Goal: Task Accomplishment & Management: Manage account settings

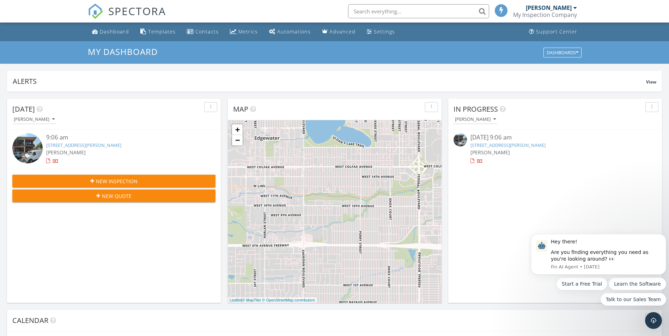
scroll to position [652, 680]
click at [568, 6] on div "[PERSON_NAME]" at bounding box center [549, 7] width 46 height 7
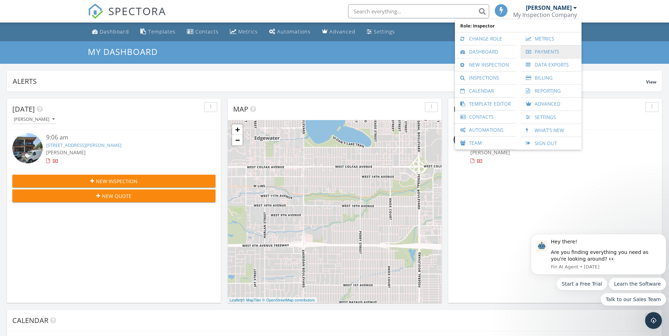
click at [540, 52] on link "Payments" at bounding box center [551, 51] width 54 height 13
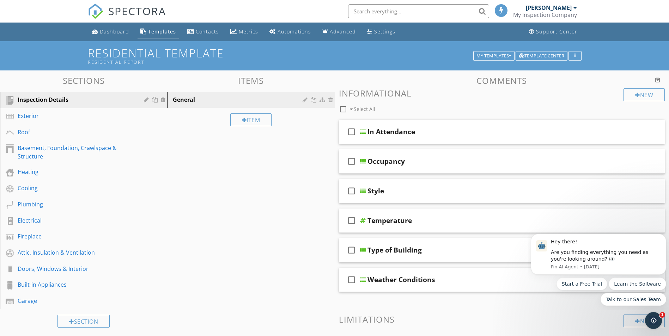
click at [557, 13] on div "My Inspection Company" at bounding box center [545, 14] width 64 height 7
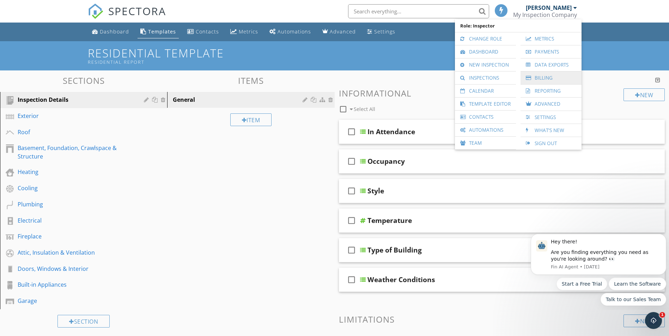
click at [536, 77] on link "Billing" at bounding box center [551, 78] width 54 height 13
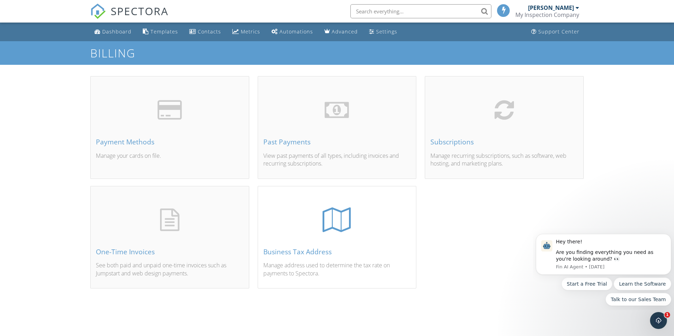
click at [273, 255] on div "Business Tax Address" at bounding box center [337, 252] width 148 height 8
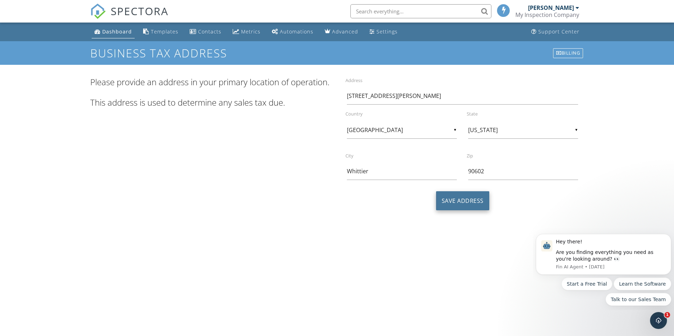
click at [442, 201] on button "Save Address" at bounding box center [462, 200] width 53 height 19
click at [568, 8] on div "[PERSON_NAME]" at bounding box center [551, 7] width 46 height 7
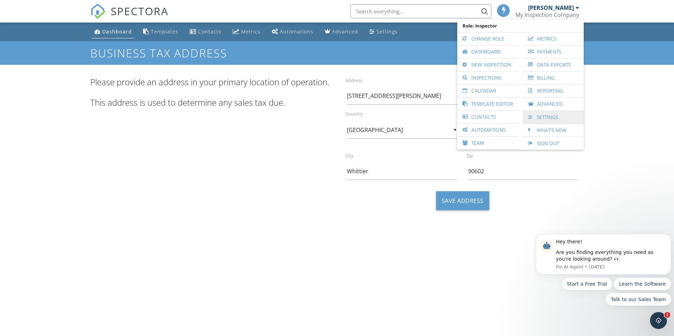
click at [552, 120] on link "Settings" at bounding box center [553, 117] width 54 height 13
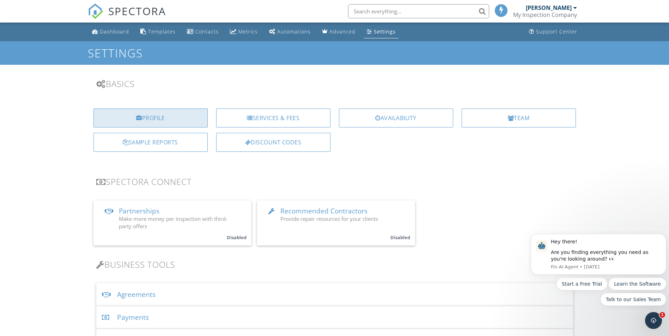
click at [153, 117] on div "Profile" at bounding box center [150, 118] width 114 height 19
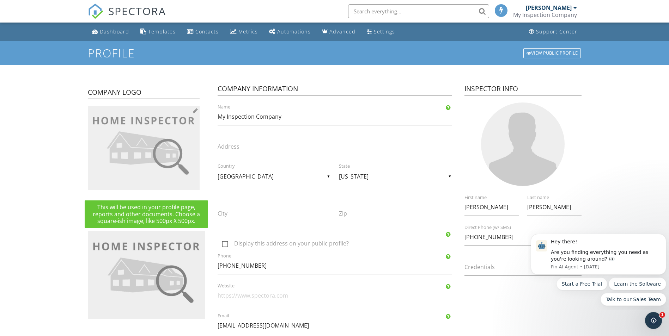
click at [164, 155] on img at bounding box center [144, 148] width 112 height 84
type input "C:\fakepath\Screen Shot 2025-09-09 at 10.29.40 AM.png"
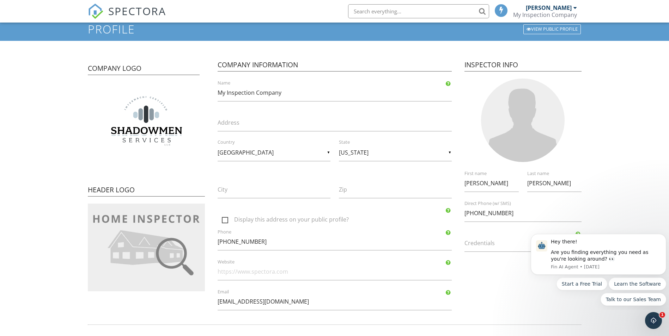
scroll to position [35, 0]
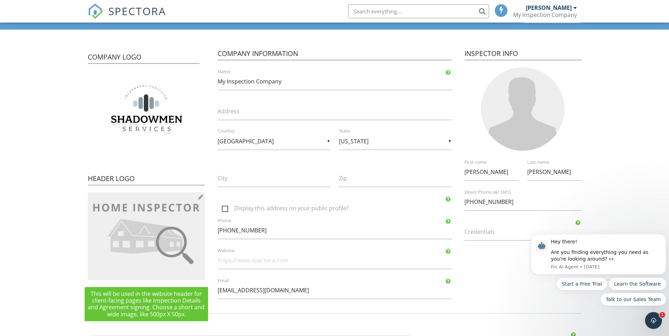
click at [142, 214] on img at bounding box center [146, 236] width 117 height 88
type input "C:\fakepath\23-low-resolution-for-web-png-1545171516.png"
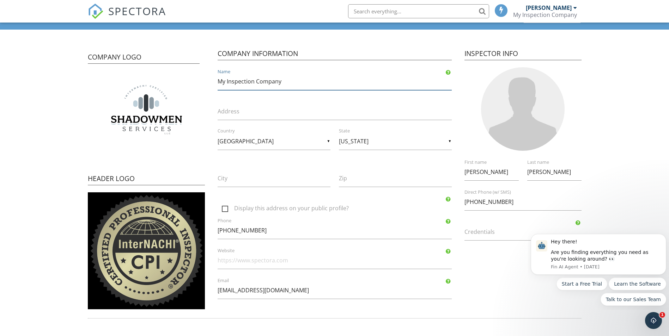
click at [282, 82] on input "My Inspection Company" at bounding box center [334, 81] width 234 height 17
drag, startPoint x: 282, startPoint y: 82, endPoint x: 215, endPoint y: 82, distance: 67.0
click at [215, 82] on div "My Inspection Company Name" at bounding box center [334, 81] width 242 height 17
type input "Shadowmen Services LLC"
click at [226, 110] on input "Address" at bounding box center [334, 111] width 234 height 17
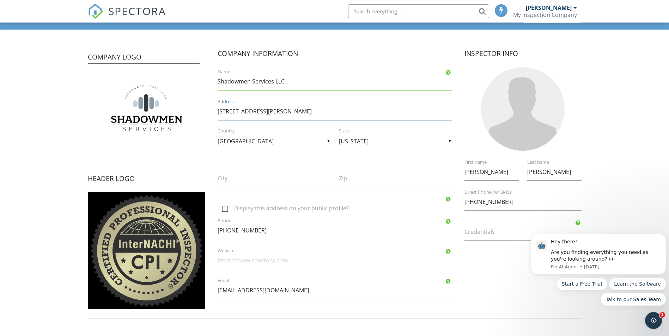
type input "[STREET_ADDRESS][PERSON_NAME]"
click at [264, 178] on input "City" at bounding box center [273, 178] width 113 height 17
type input "S"
type input "Whittier"
click at [352, 180] on input "Zip" at bounding box center [395, 178] width 113 height 17
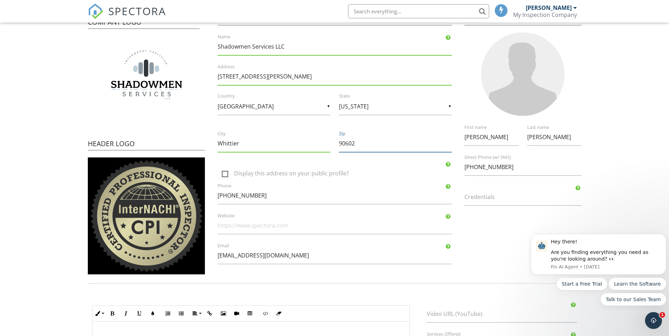
scroll to position [70, 0]
type input "90602"
click at [491, 199] on label "Credentials" at bounding box center [526, 197] width 125 height 8
click at [491, 199] on input "Credentials" at bounding box center [522, 196] width 117 height 17
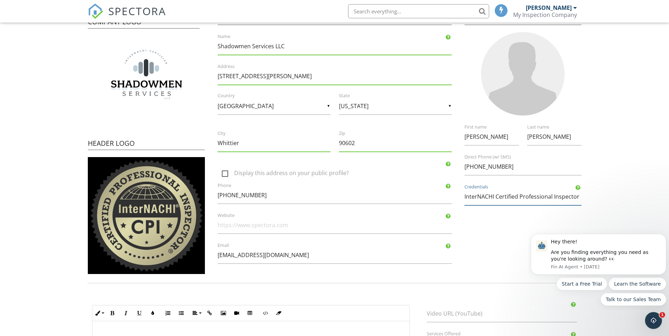
type input "InterNACHI Certified Professional Inspector"
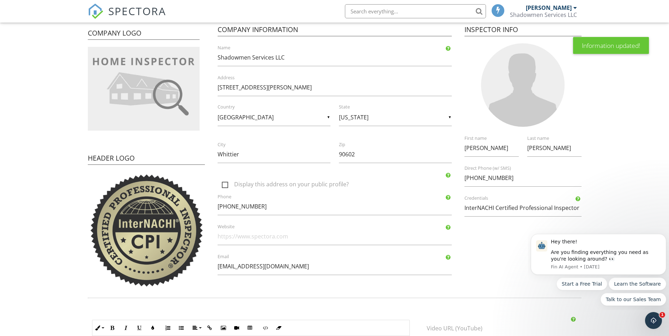
scroll to position [70, 0]
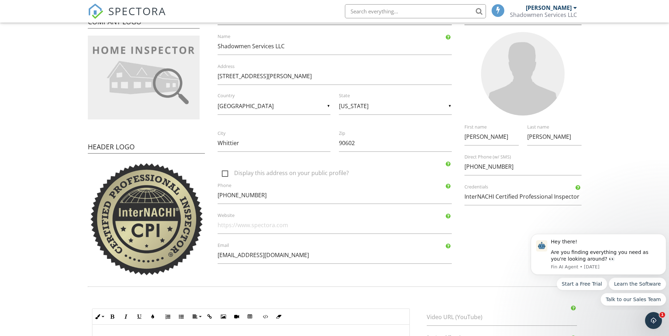
click at [481, 185] on label "Credentials" at bounding box center [526, 187] width 125 height 6
click at [481, 188] on input "InterNACHI Certified Professional Inspector" at bounding box center [522, 196] width 117 height 17
click at [472, 205] on input "InterNACHI Certified Professional Inspector" at bounding box center [522, 196] width 117 height 17
click at [478, 212] on div "Timothy First name Giles Last name +15622505110 Direct Phone (w/ SMS) InterNACH…" at bounding box center [522, 168] width 125 height 90
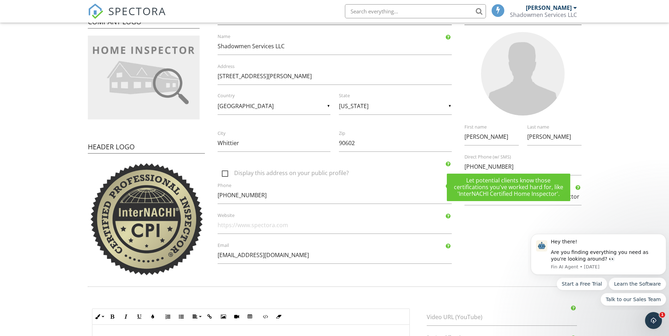
click at [577, 187] on div at bounding box center [577, 188] width 5 height 6
click at [608, 201] on form "Profile View Public Profile Company Logo Header Logo Company Information Shadow…" at bounding box center [334, 213] width 669 height 484
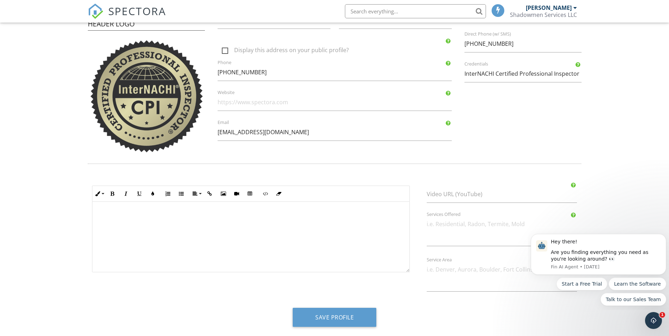
scroll to position [197, 0]
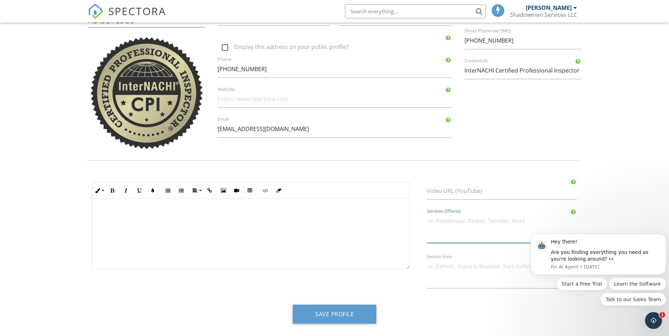
click at [471, 221] on textarea "Services Offered" at bounding box center [501, 228] width 151 height 31
click at [491, 222] on textarea "Home inspections Moisture" at bounding box center [501, 228] width 151 height 31
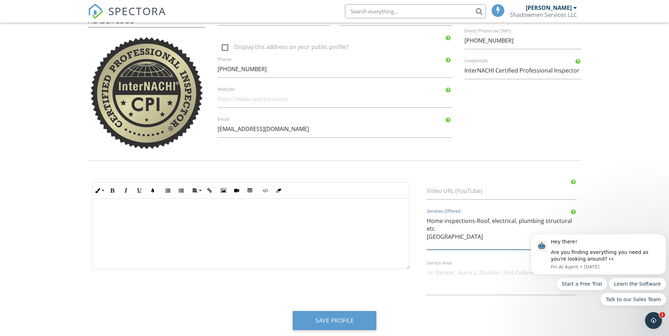
click at [457, 237] on textarea "Home inspections-Roof, electrical, plumbing structural etc. Moisture" at bounding box center [501, 231] width 151 height 37
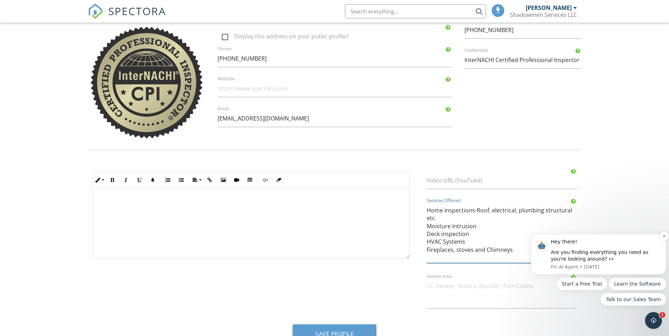
scroll to position [227, 0]
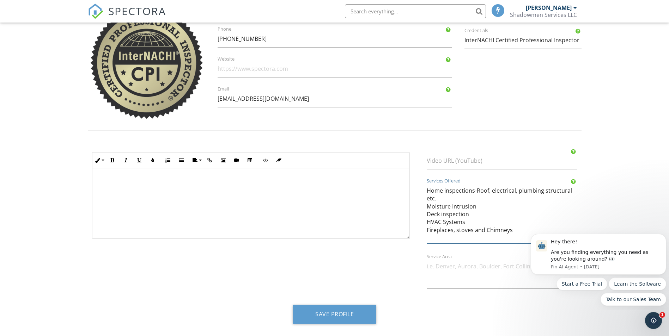
click at [427, 231] on textarea "Home inspections-Roof, electrical, plumbing structural etc. Moisture Intrusion …" at bounding box center [501, 212] width 151 height 61
click at [470, 221] on textarea "Home inspections-Roof, electrical, plumbing structural etc. Moisture Intrusion …" at bounding box center [501, 212] width 151 height 61
click at [462, 239] on textarea "Home inspections-Roof, electrical, plumbing structural etc. Moisture Intrusion …" at bounding box center [501, 212] width 151 height 61
click at [550, 229] on html "Hey there! Are you finding everything you need as you're looking around? 👀 Fin …" at bounding box center [598, 269] width 141 height 82
click at [545, 230] on html "Hey there! Are you finding everything you need as you're looking around? 👀 Fin …" at bounding box center [598, 269] width 141 height 82
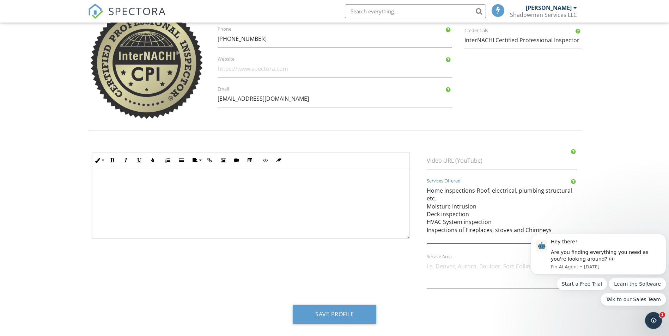
click at [519, 230] on textarea "Home inspections-Roof, electrical, plumbing structural etc. Moisture Intrusion …" at bounding box center [501, 212] width 151 height 61
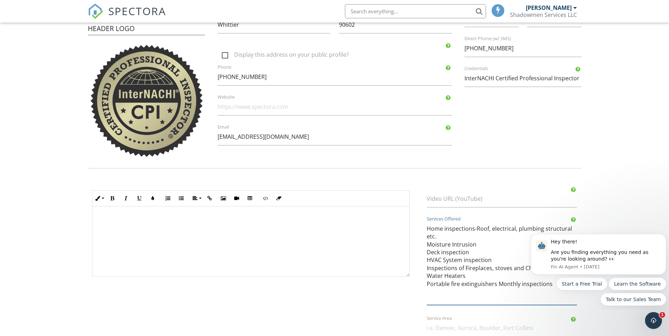
scroll to position [199, 0]
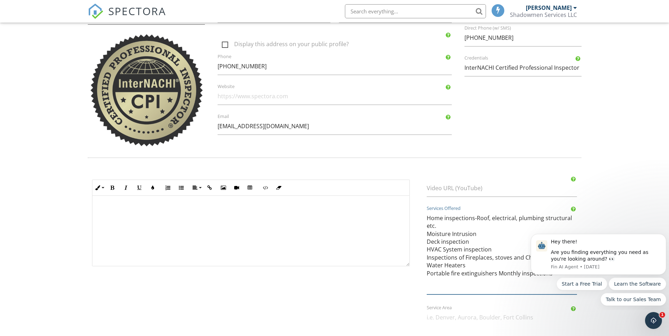
click at [438, 226] on textarea "Home inspections-Roof, electrical, plumbing structural etc. Moisture Intrusion …" at bounding box center [501, 252] width 151 height 85
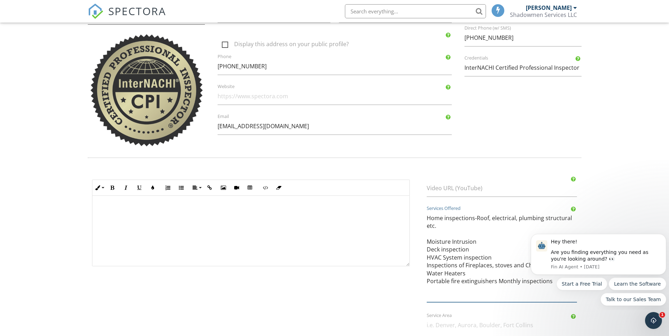
paste textarea "Manufactured and Mobile Homes"
click at [431, 289] on textarea "Home inspections-Roof, electrical, plumbing structural etc. Manufactured and Mo…" at bounding box center [501, 256] width 151 height 93
click at [475, 243] on textarea "Home inspections-Roof, electrical, plumbing structural etc. Manufactured and Mo…" at bounding box center [501, 256] width 151 height 93
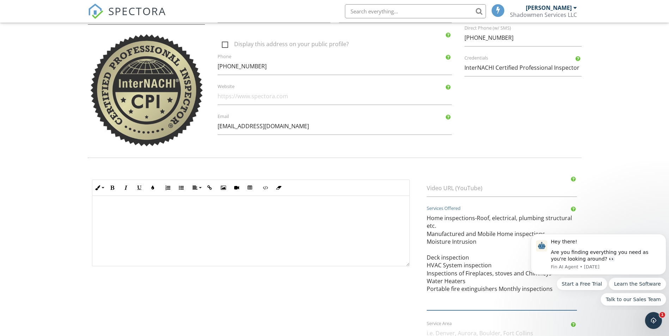
paste textarea "Infrared Certified® Thermography Inspection"
click at [464, 297] on textarea "Home inspections-Roof, electrical, plumbing structural etc. Manufactured and Mo…" at bounding box center [501, 260] width 151 height 101
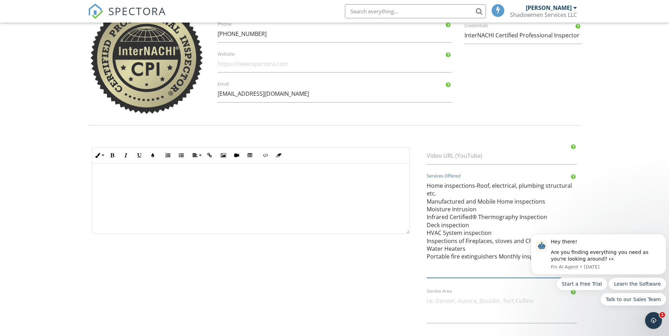
scroll to position [235, 0]
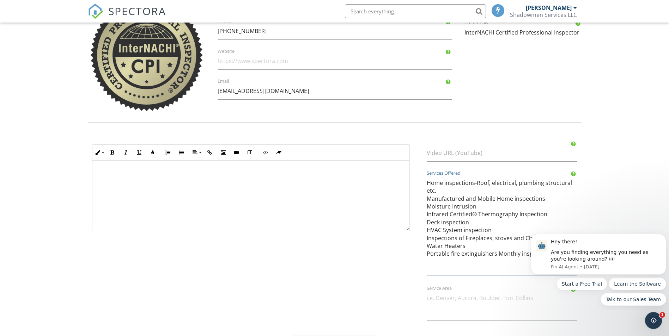
click at [542, 199] on textarea "Home inspections-Roof, electrical, plumbing structural etc. Manufactured and Mo…" at bounding box center [501, 224] width 151 height 101
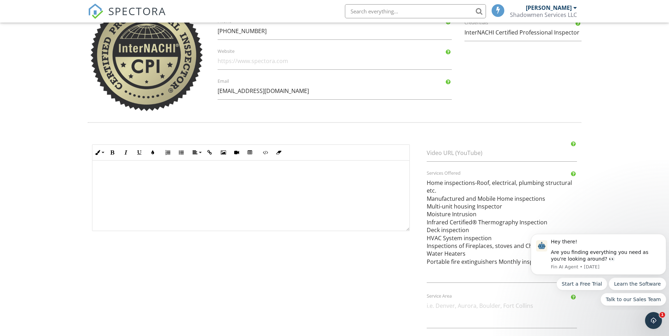
click at [437, 268] on textarea "Home inspections-Roof, electrical, plumbing structural etc. Manufactured and Mo…" at bounding box center [501, 228] width 151 height 109
click at [477, 272] on textarea "Home inspections-Roof, electrical, plumbing structural etc. Manufactured and Mo…" at bounding box center [501, 228] width 151 height 109
click at [619, 181] on form "Profile View Public Profile Company Logo Header Logo Company Information Shadow…" at bounding box center [334, 87] width 669 height 562
click at [512, 275] on textarea "Home inspections-Roof, electrical, plumbing structural etc. Manufactured and Mo…" at bounding box center [501, 228] width 151 height 109
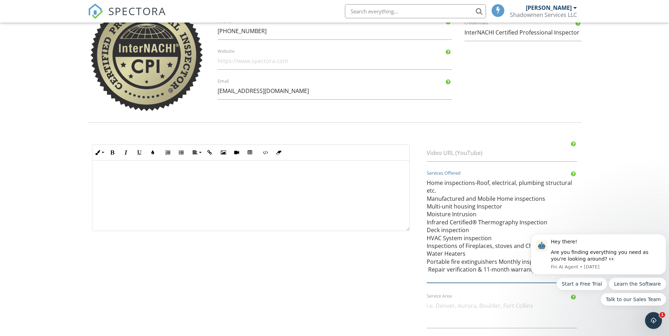
click at [476, 271] on textarea "Home inspections-Roof, electrical, plumbing structural etc. Manufactured and Mo…" at bounding box center [501, 228] width 151 height 109
click at [606, 213] on form "Profile View Public Profile Company Logo Header Logo Company Information Shadow…" at bounding box center [334, 87] width 669 height 562
click at [547, 280] on div "Start a Free Trial Learn the Software Talk to our Sales Team" at bounding box center [597, 292] width 135 height 28
click at [429, 269] on textarea "Home inspections-Roof, electrical, plumbing structural etc. Manufactured and Mo…" at bounding box center [501, 232] width 151 height 116
click at [542, 278] on div "Start a Free Trial Learn the Software Talk to our Sales Team" at bounding box center [597, 292] width 135 height 28
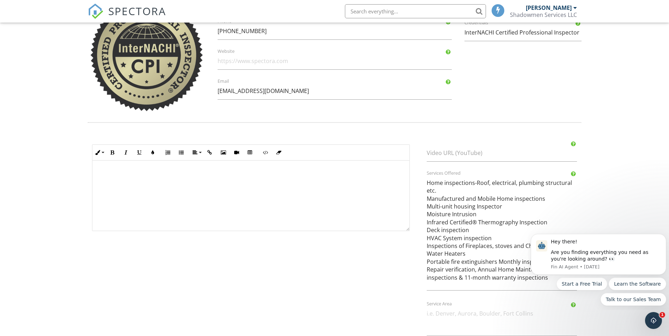
click at [540, 278] on div "Start a Free Trial Learn the Software Talk to our Sales Team" at bounding box center [597, 292] width 135 height 28
click at [523, 280] on textarea "Home inspections-Roof, electrical, plumbing structural etc. Manufactured and Mo…" at bounding box center [501, 232] width 151 height 116
click at [534, 284] on div "Start a Free Trial Learn the Software Talk to our Sales Team" at bounding box center [597, 292] width 135 height 28
click at [492, 284] on textarea "Home inspections-Roof, electrical, plumbing structural etc. Manufactured and Mo…" at bounding box center [501, 236] width 151 height 124
click at [494, 207] on textarea "Home inspections-Roof, electrical, plumbing structural etc. Manufactured and Mo…" at bounding box center [501, 240] width 151 height 132
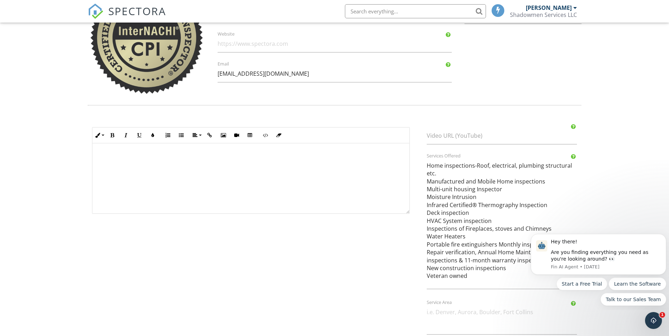
scroll to position [298, 0]
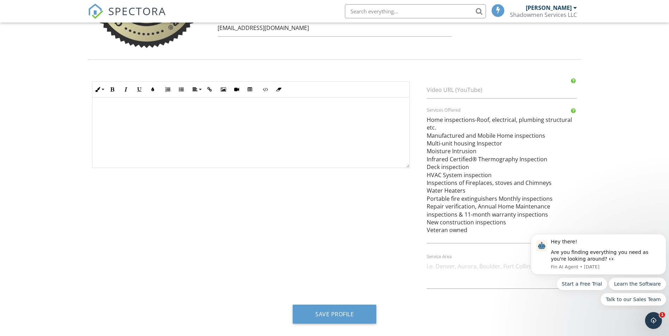
type textarea "Home inspections-Roof, electrical, plumbing structural etc. Manufactured and Mo…"
click at [437, 269] on textarea "Service Area" at bounding box center [501, 273] width 151 height 31
click at [514, 266] on textarea "Los Angeles and Orange counties California" at bounding box center [501, 273] width 151 height 31
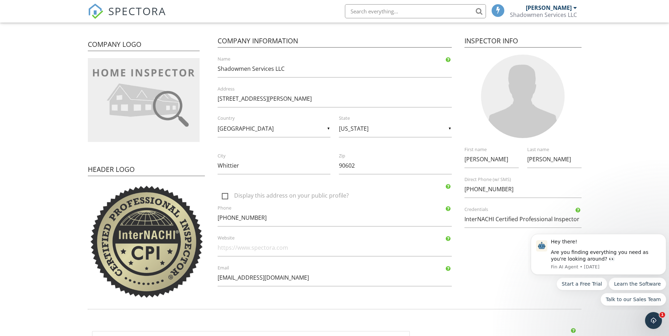
scroll to position [0, 0]
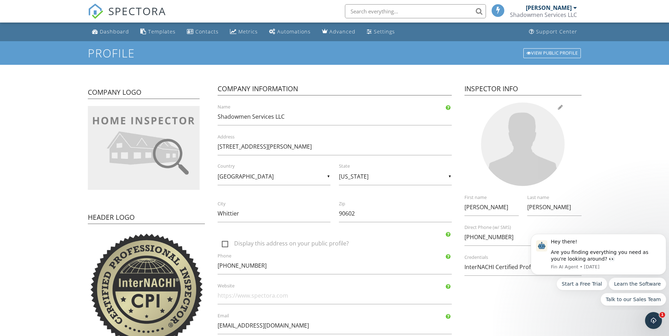
type textarea "Los Angeles and Orange counties, California"
click at [522, 143] on div at bounding box center [523, 145] width 84 height 84
click at [537, 161] on div at bounding box center [523, 145] width 84 height 84
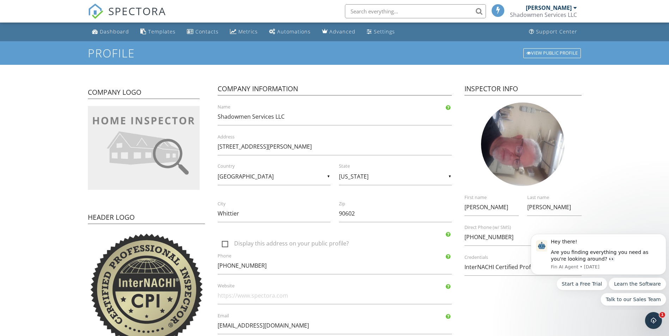
drag, startPoint x: 531, startPoint y: 144, endPoint x: 624, endPoint y: 112, distance: 97.9
click at [624, 112] on form "Profile View Public Profile Company Logo Header Logo Company Information Shadow…" at bounding box center [334, 334] width 669 height 586
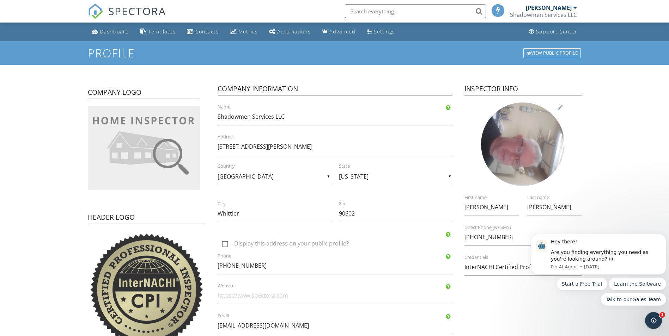
click at [506, 122] on div at bounding box center [523, 145] width 84 height 84
click at [547, 140] on div at bounding box center [523, 145] width 84 height 84
type input "C:\fakepath\20240601_151400.jpg"
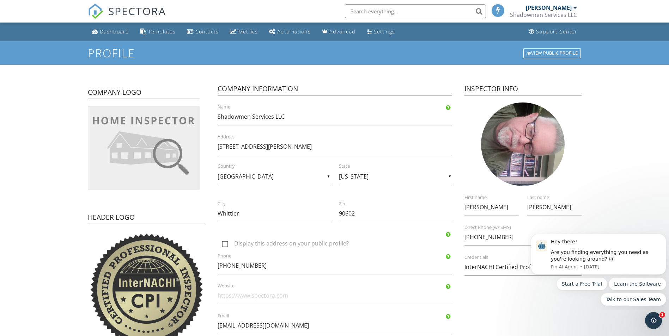
click at [559, 110] on div at bounding box center [522, 145] width 125 height 84
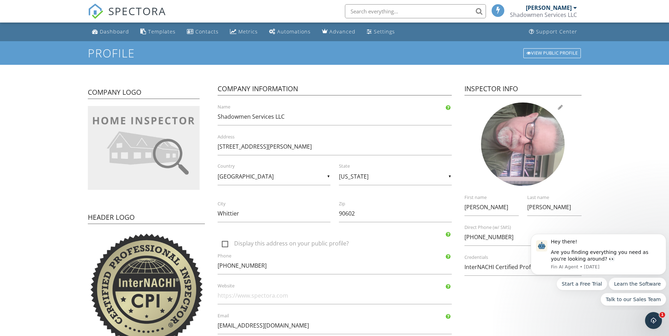
click at [541, 130] on div at bounding box center [523, 145] width 84 height 84
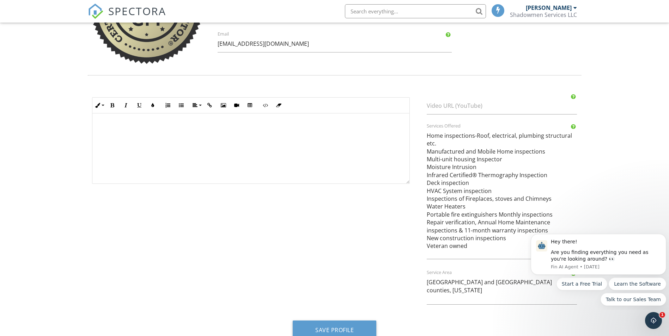
scroll to position [298, 0]
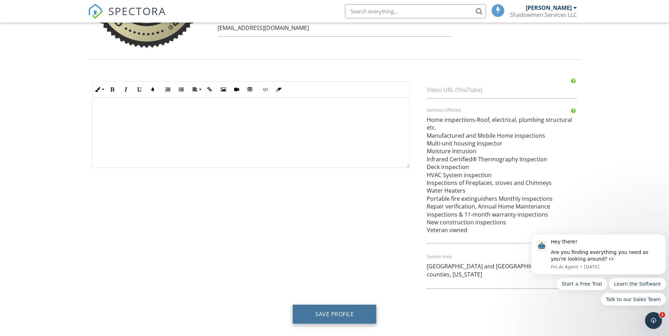
click at [333, 313] on button "Save Profile" at bounding box center [335, 314] width 84 height 19
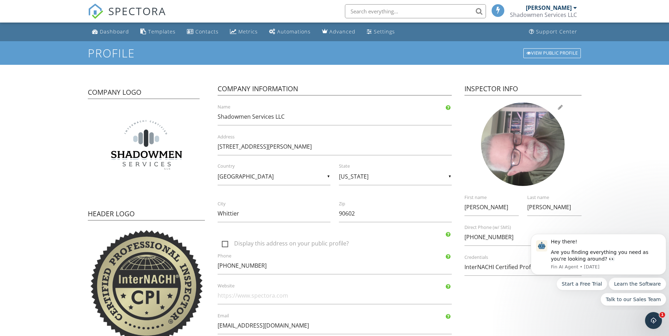
click at [535, 121] on div at bounding box center [523, 145] width 84 height 84
type input "C:\fakepath\20240528_101655.jpg"
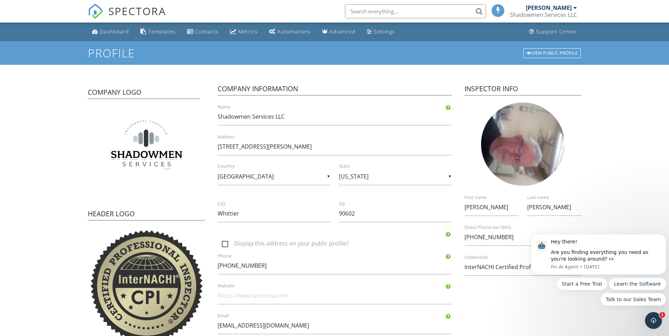
drag, startPoint x: 516, startPoint y: 145, endPoint x: 484, endPoint y: 300, distance: 158.0
click at [484, 300] on div "Company Logo Header Logo Company Information Shadowmen Services LLC Name [STREE…" at bounding box center [335, 210] width 502 height 273
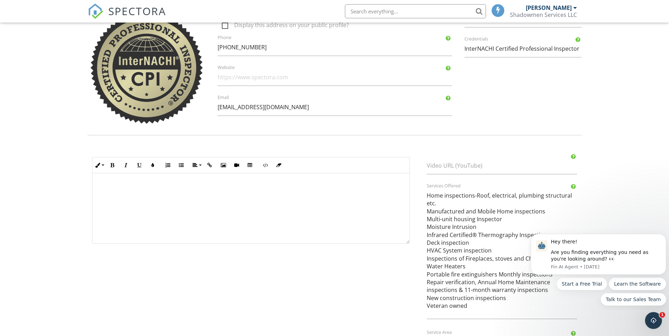
scroll to position [294, 0]
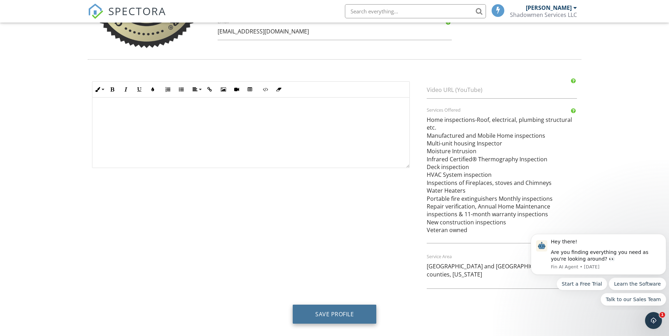
click at [333, 312] on button "Save Profile" at bounding box center [335, 314] width 84 height 19
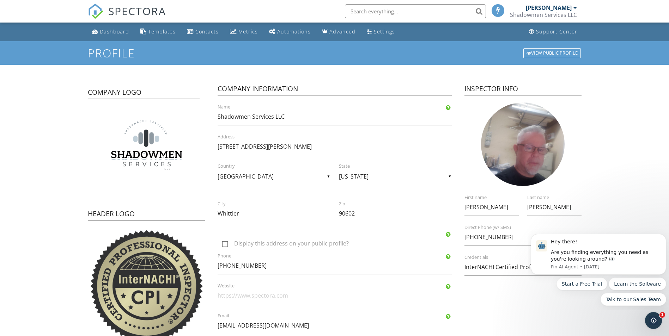
click at [571, 13] on div "Shadowmen Services LLC" at bounding box center [543, 14] width 67 height 7
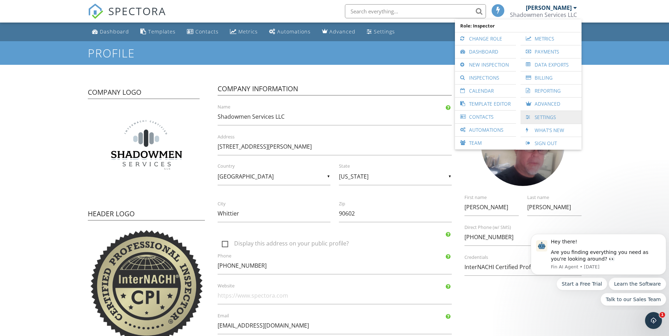
click at [547, 118] on link "Settings" at bounding box center [551, 117] width 54 height 13
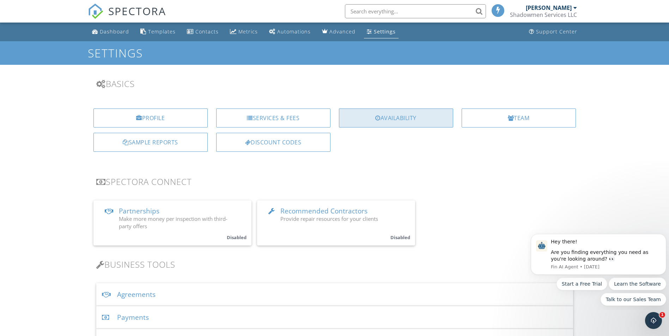
click at [388, 116] on div "Availability" at bounding box center [396, 118] width 114 height 19
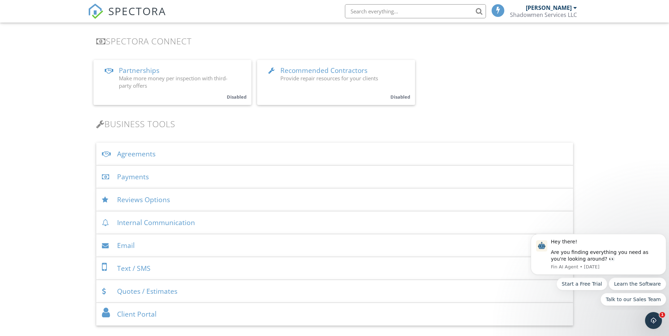
scroll to position [141, 0]
click at [137, 153] on div "Agreements" at bounding box center [334, 153] width 477 height 23
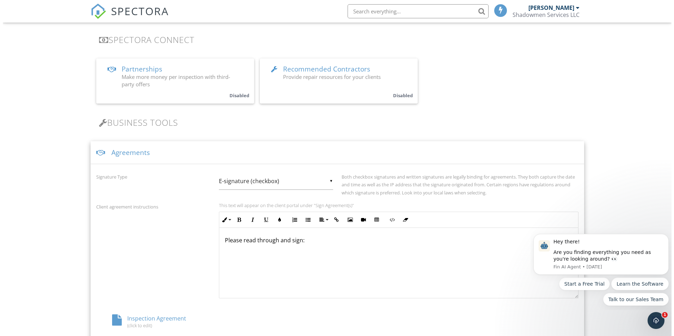
scroll to position [141, 0]
click at [113, 155] on div "Agreements" at bounding box center [334, 153] width 493 height 23
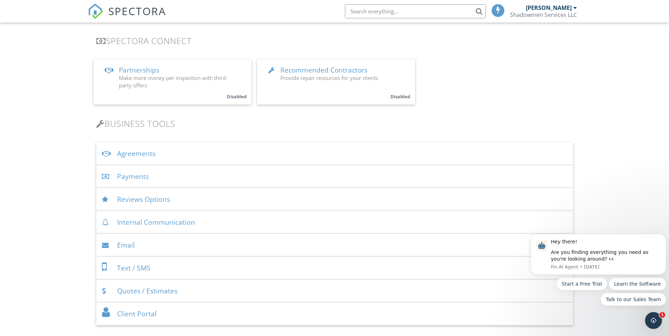
click at [131, 177] on div "Payments" at bounding box center [334, 176] width 477 height 23
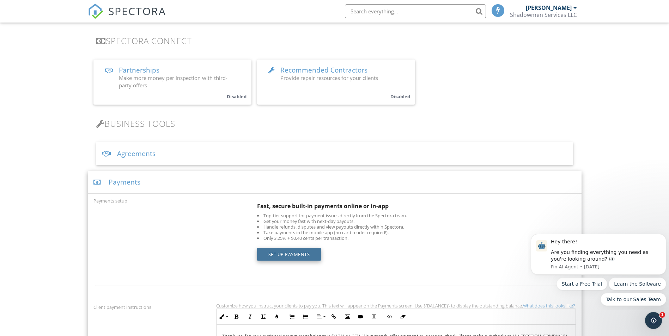
click at [297, 254] on link "Set up Payments" at bounding box center [289, 254] width 64 height 13
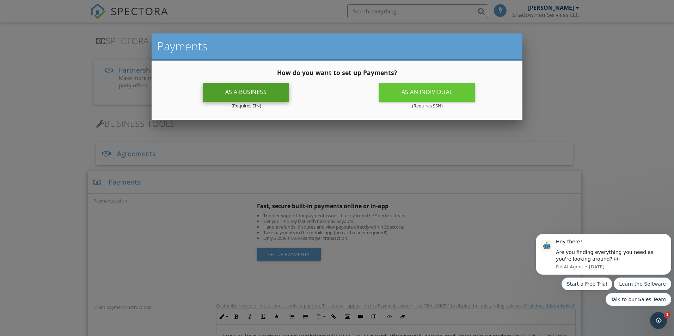
click at [256, 92] on div "As a business" at bounding box center [246, 92] width 87 height 19
